Goal: Find specific page/section: Find specific page/section

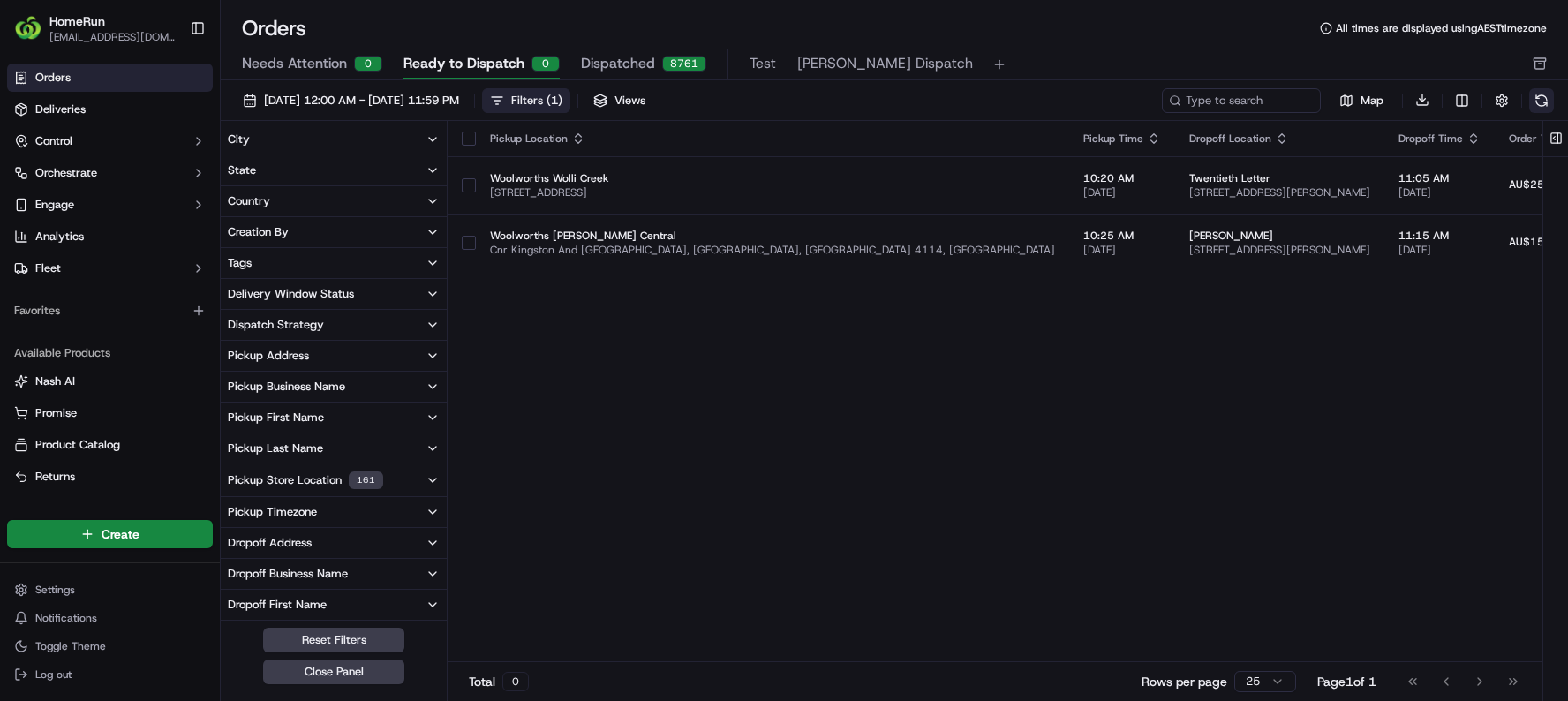
click at [1536, 106] on button at bounding box center [1540, 100] width 25 height 25
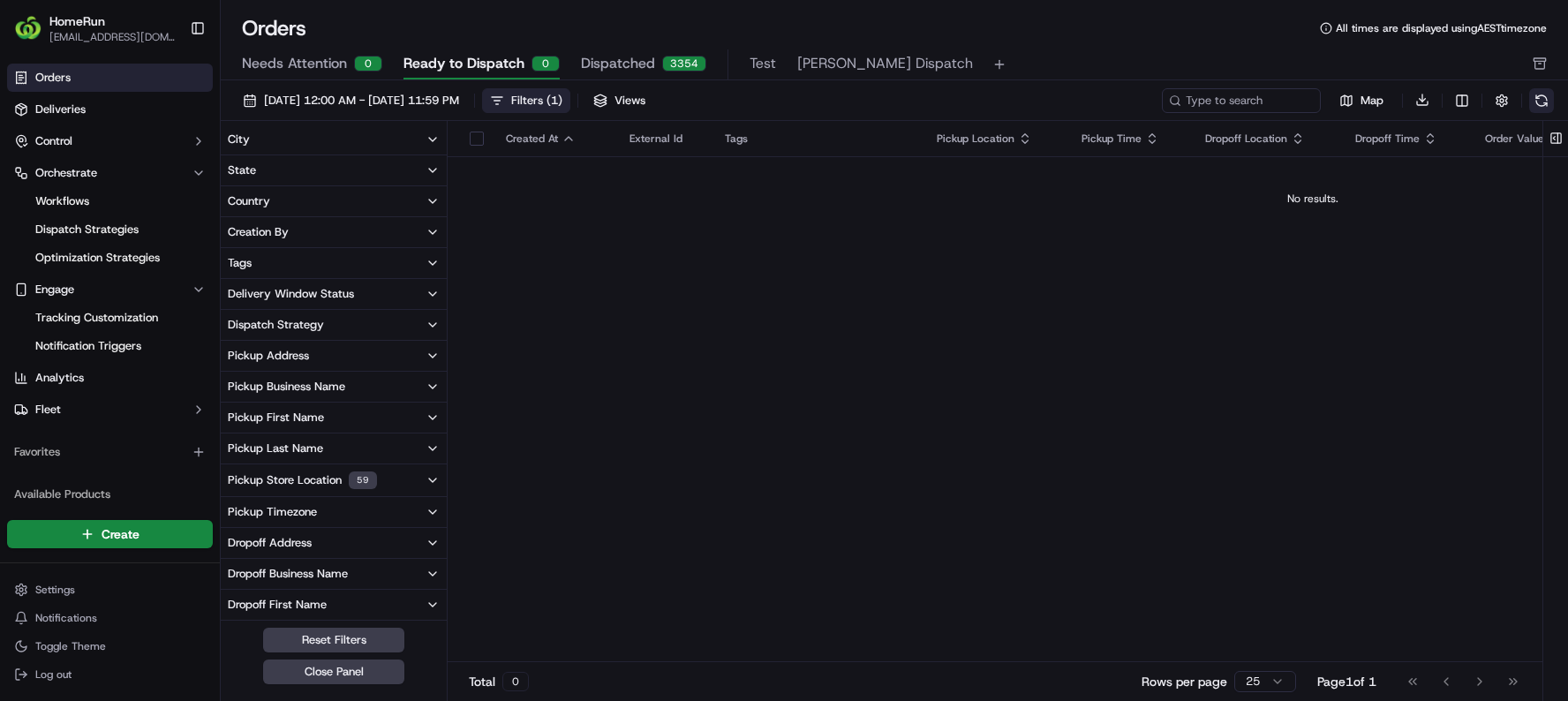
click at [1542, 102] on button at bounding box center [1540, 100] width 25 height 25
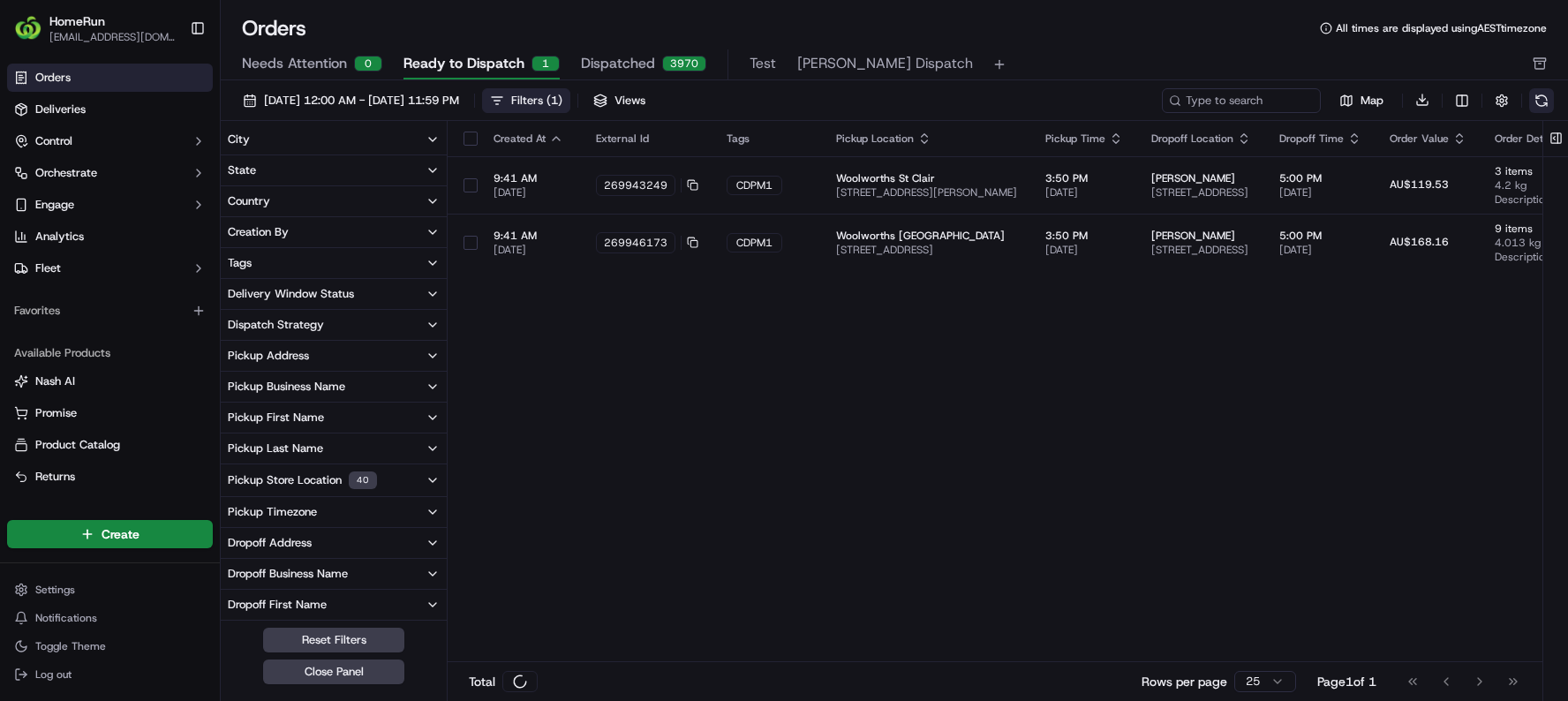
click at [1545, 110] on button at bounding box center [1540, 100] width 25 height 25
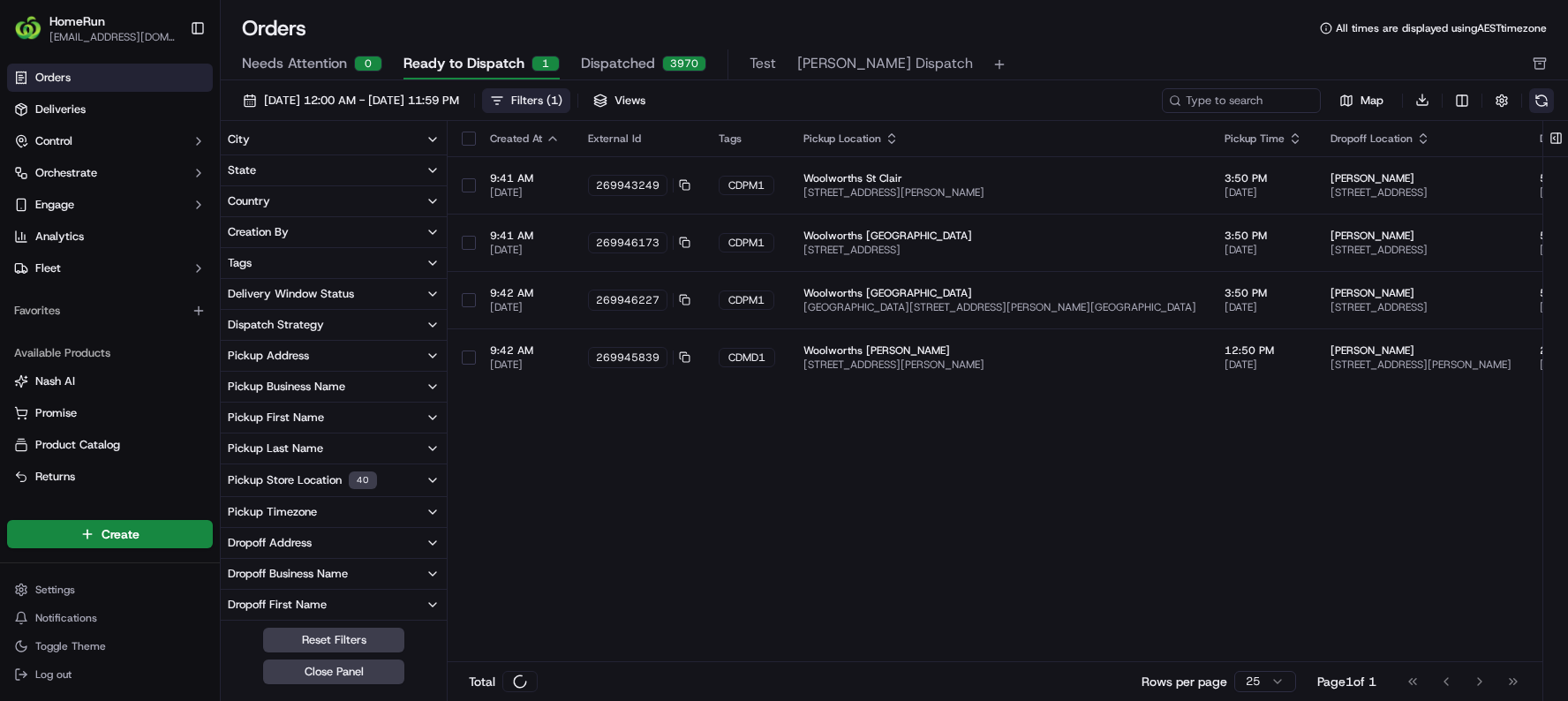
click at [1532, 103] on button at bounding box center [1540, 100] width 25 height 25
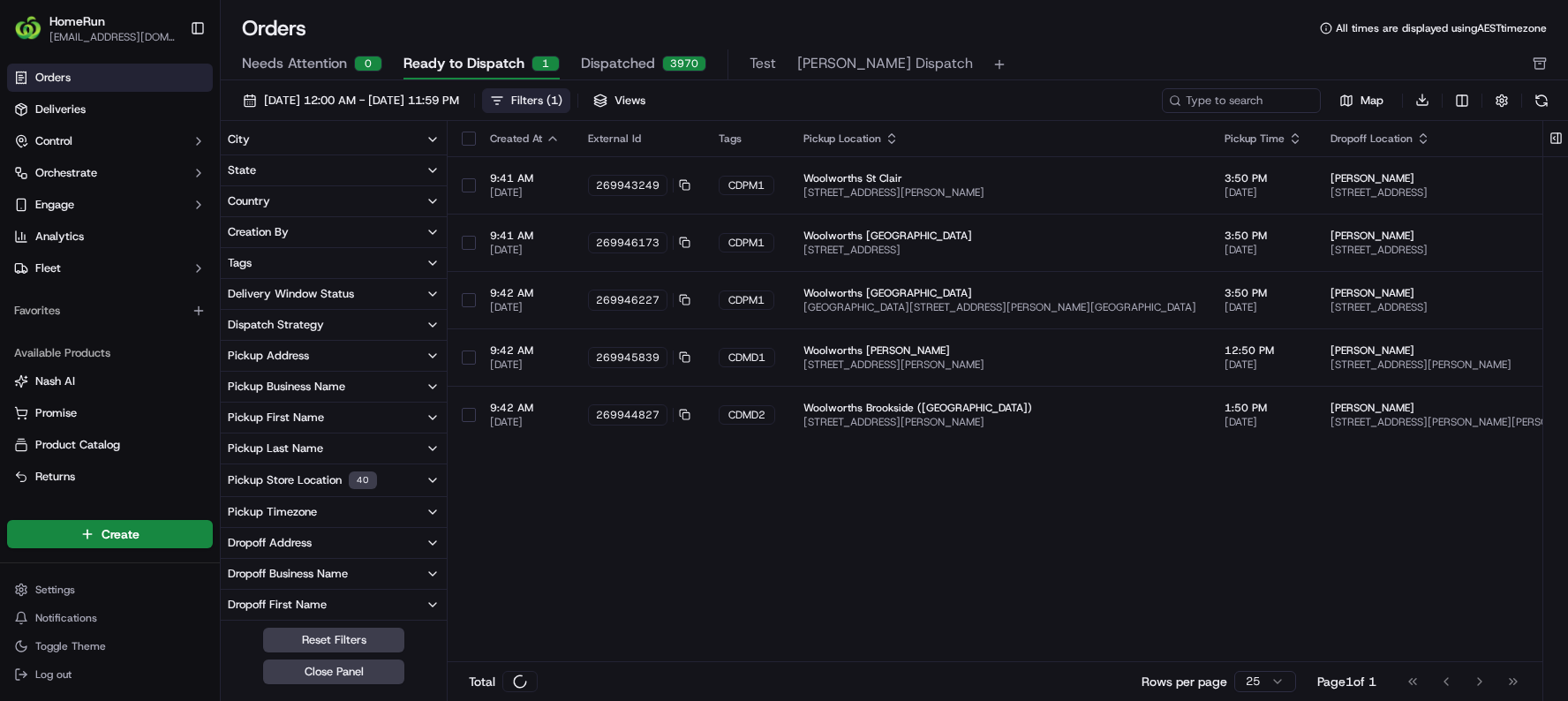
click at [1532, 103] on button at bounding box center [1540, 100] width 25 height 25
click at [1530, 102] on button at bounding box center [1540, 100] width 25 height 25
